Goal: Task Accomplishment & Management: Complete application form

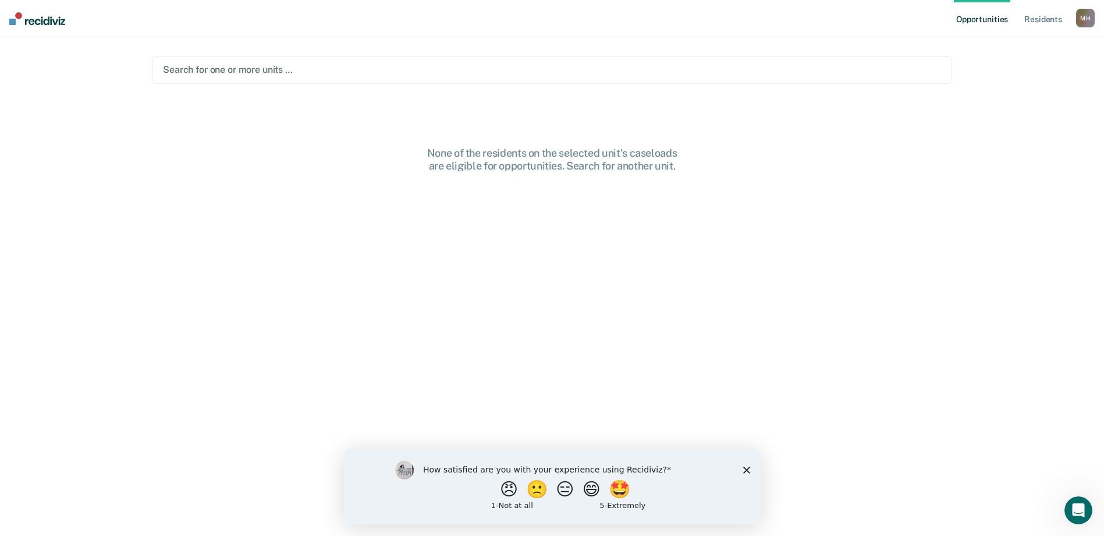
click at [748, 469] on icon "Close survey" at bounding box center [746, 469] width 7 height 7
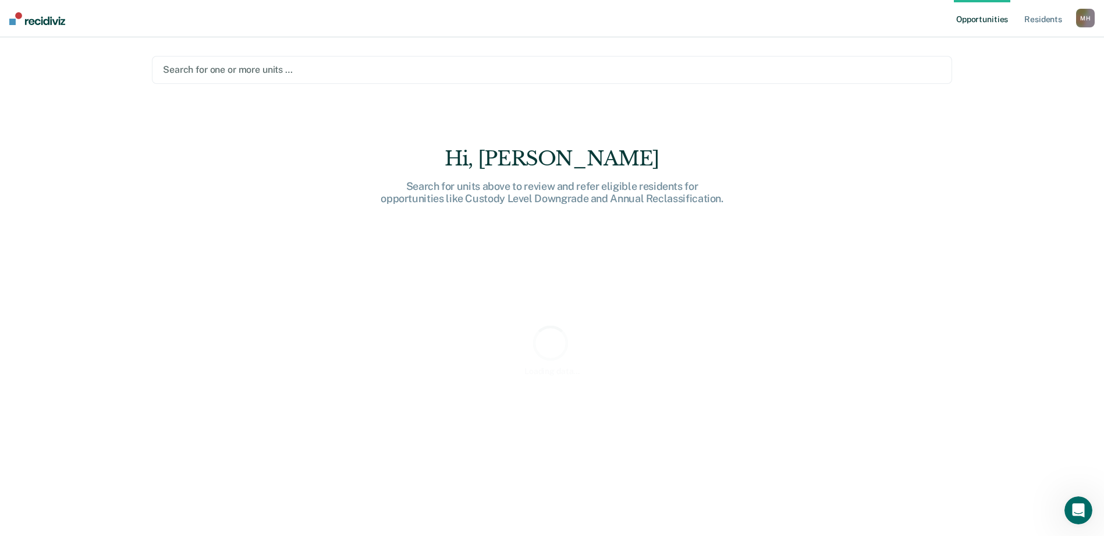
click at [219, 72] on div at bounding box center [552, 69] width 778 height 13
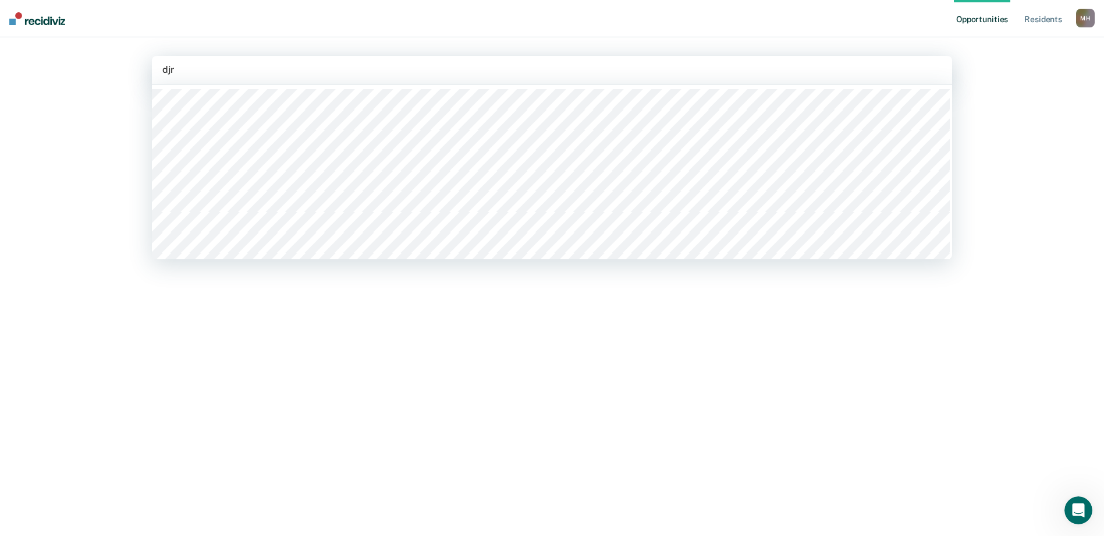
type input "djrc"
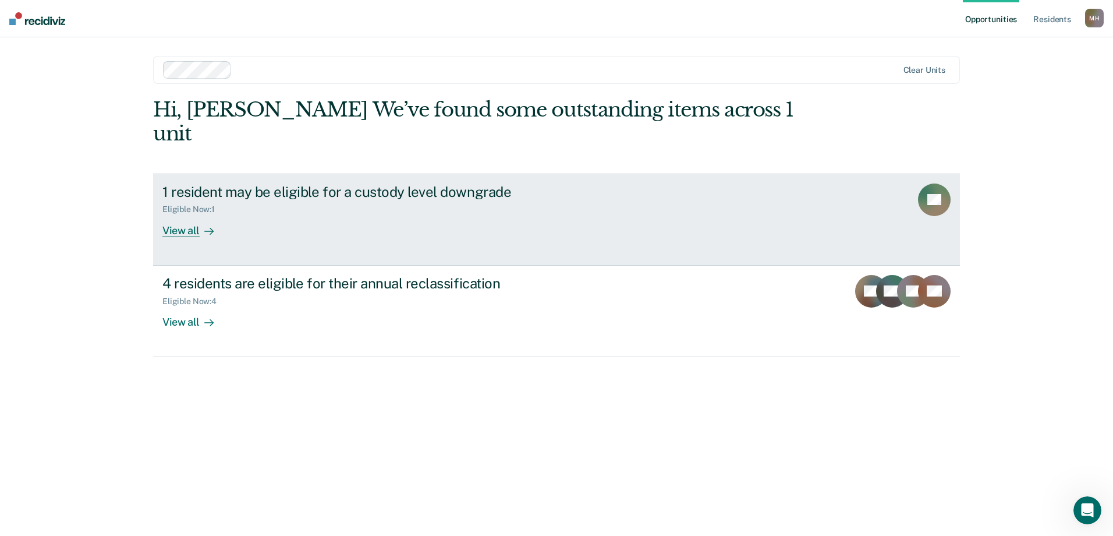
click at [199, 214] on link "1 resident may be eligible for a custody level downgrade Eligible Now : 1 View …" at bounding box center [556, 219] width 807 height 92
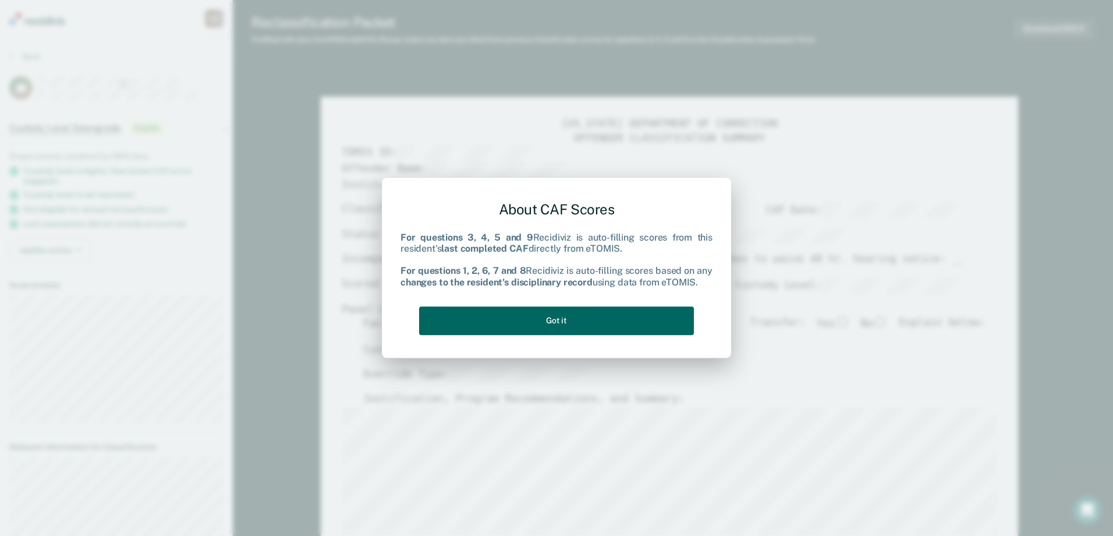
click at [611, 311] on button "Got it" at bounding box center [556, 320] width 275 height 29
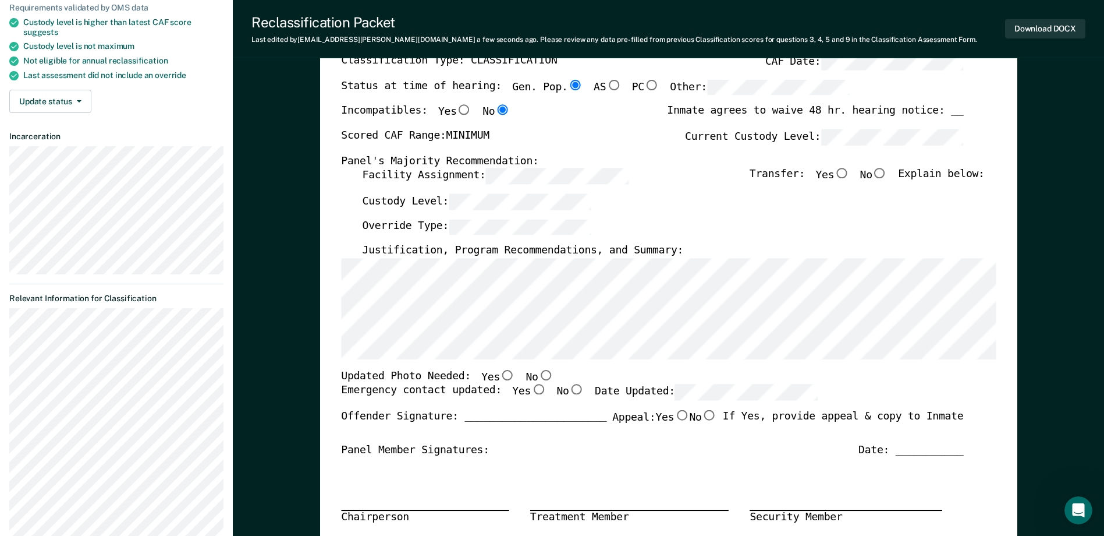
scroll to position [175, 0]
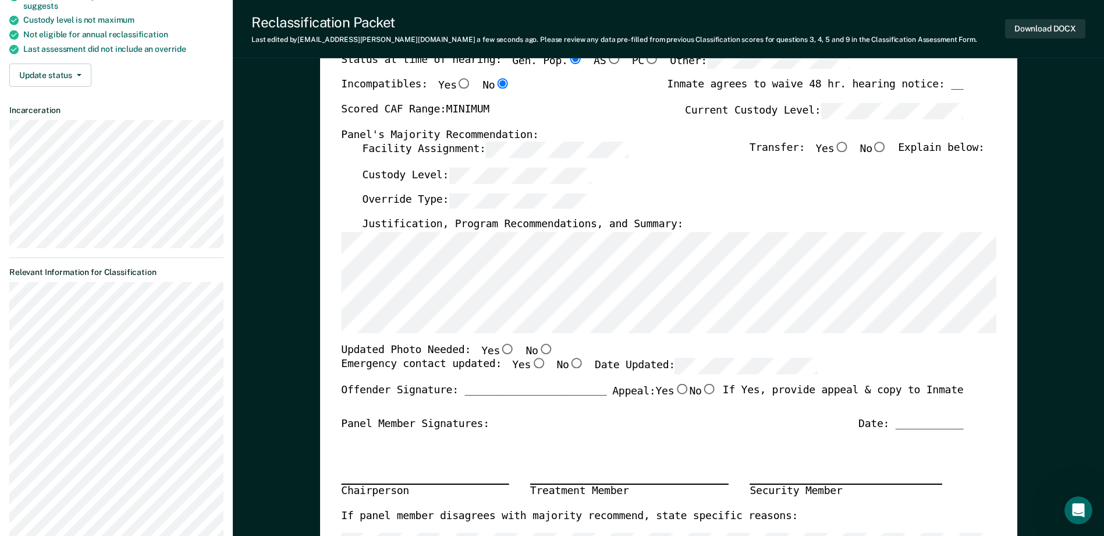
click at [538, 348] on input "No" at bounding box center [545, 348] width 15 height 10
type textarea "x"
radio input "true"
click at [531, 366] on input "Yes" at bounding box center [538, 363] width 15 height 10
type textarea "x"
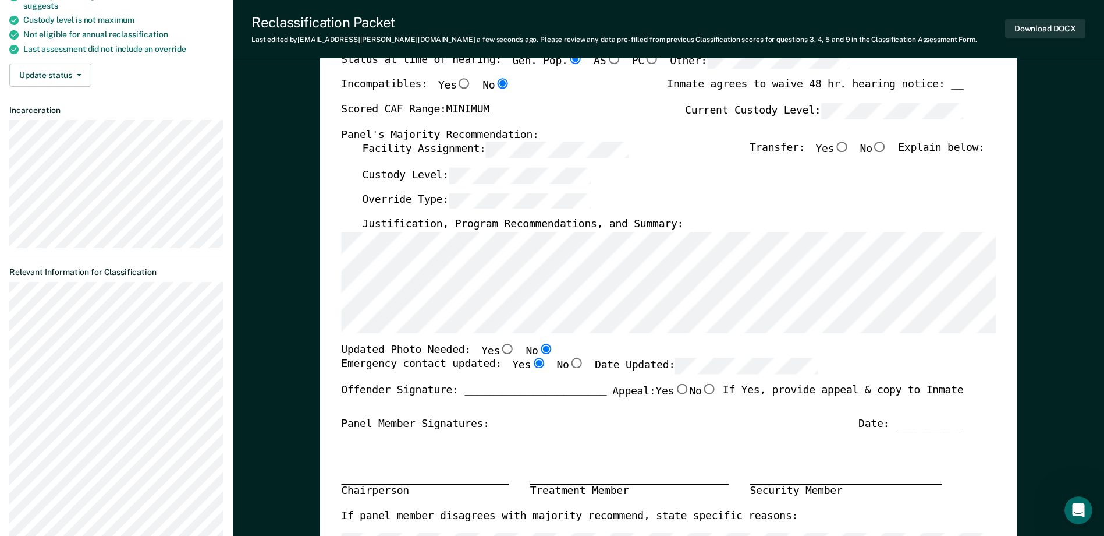
radio input "true"
click at [697, 349] on div "Updated Photo Needed: Yes No" at bounding box center [652, 350] width 622 height 15
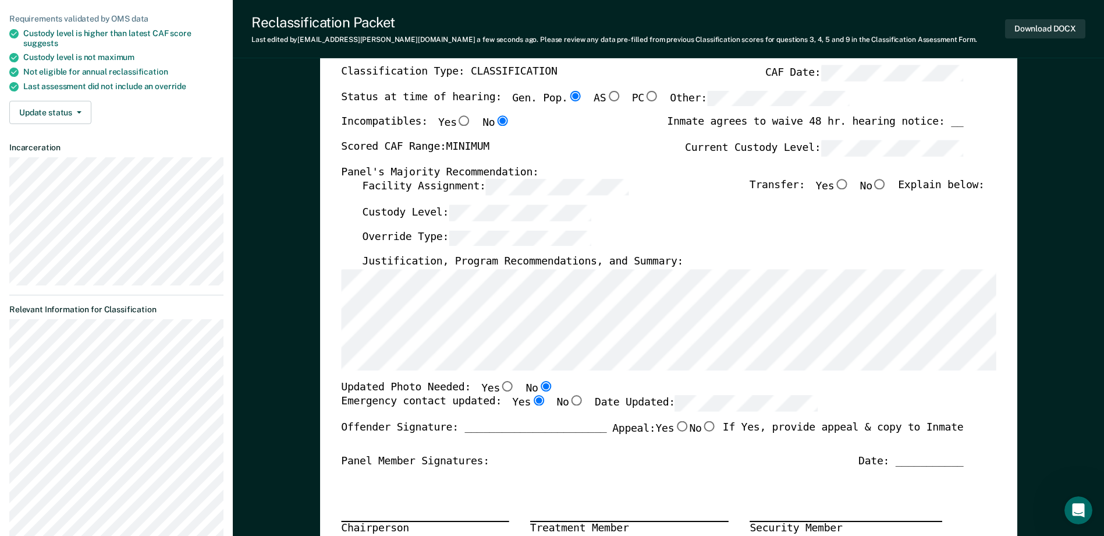
scroll to position [116, 0]
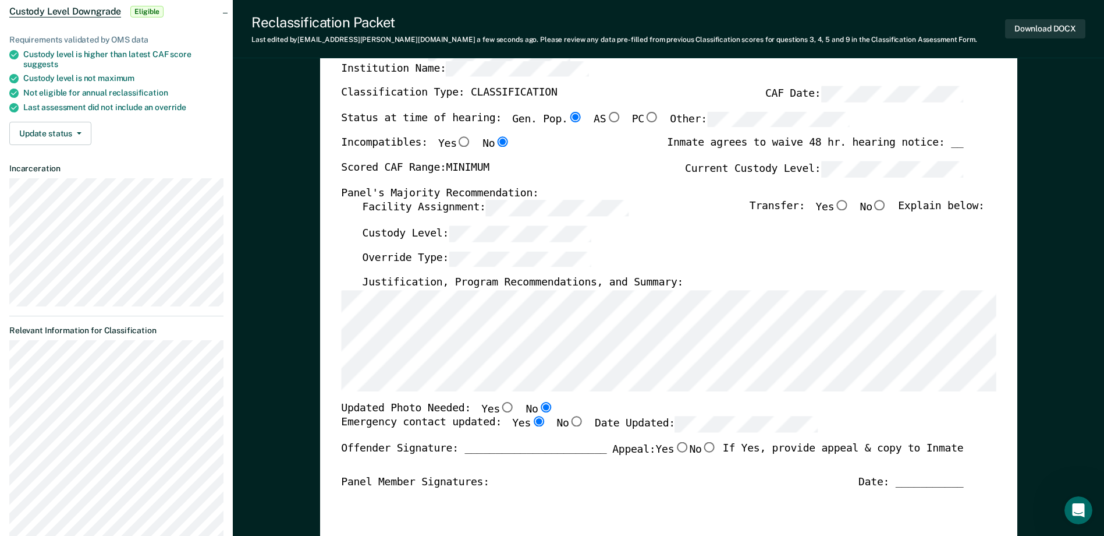
click at [816, 168] on label "Current Custody Level:" at bounding box center [824, 169] width 278 height 16
click at [886, 208] on input "No" at bounding box center [880, 205] width 15 height 10
type textarea "x"
radio input "true"
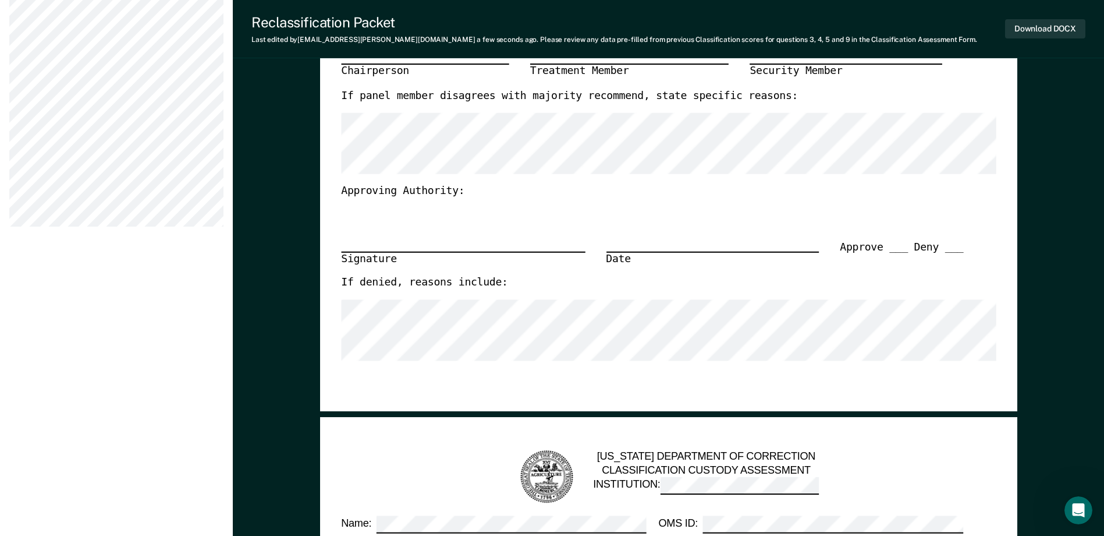
scroll to position [640, 0]
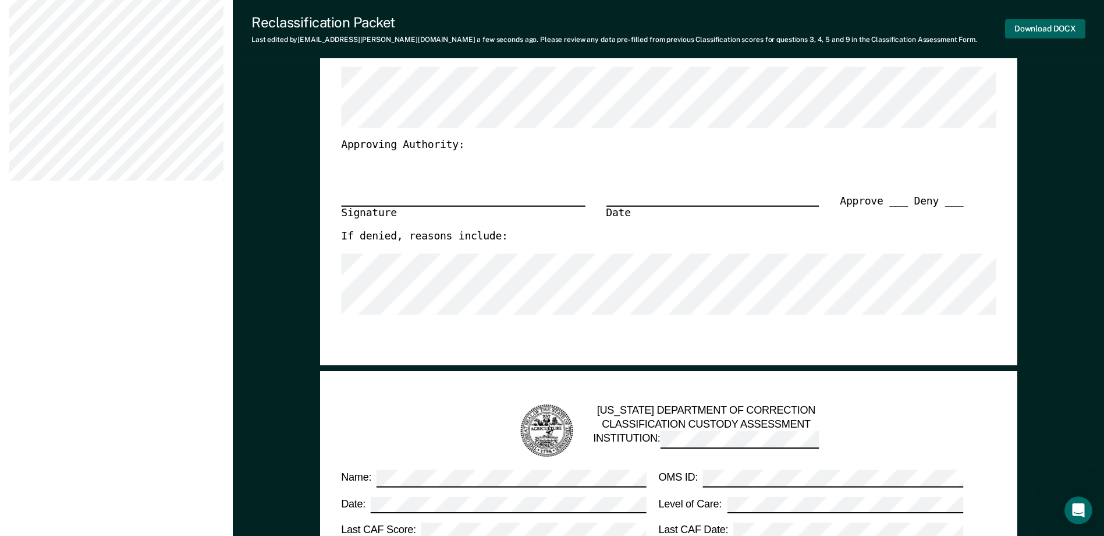
click at [1026, 33] on button "Download DOCX" at bounding box center [1045, 28] width 80 height 19
type textarea "x"
